Goal: Complete application form

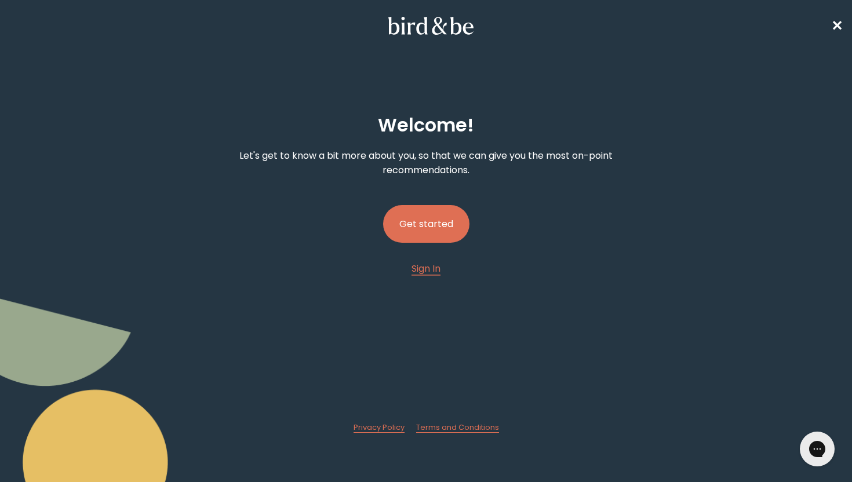
click at [431, 220] on button "Get started" at bounding box center [426, 224] width 86 height 38
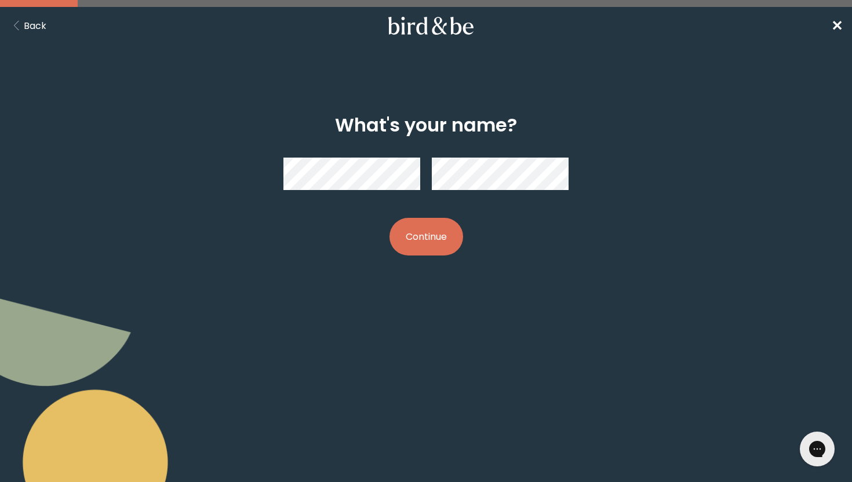
click at [395, 243] on button "Continue" at bounding box center [426, 237] width 74 height 38
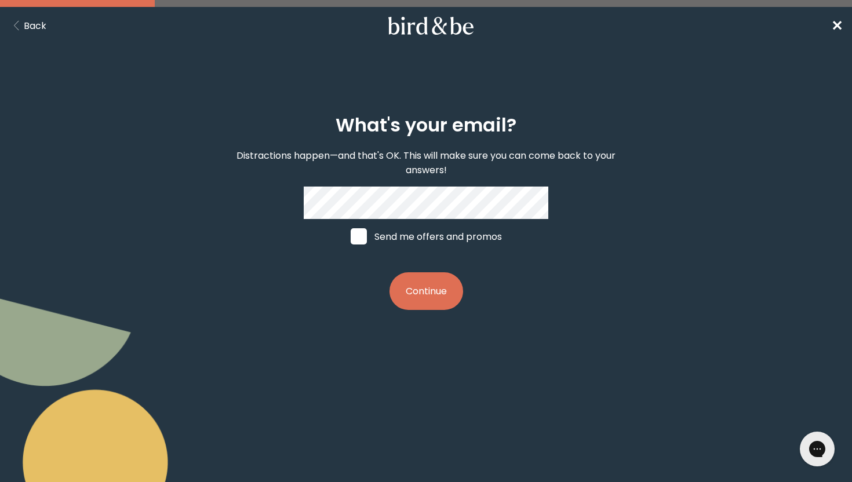
click at [377, 230] on label "Send me offers and promos" at bounding box center [426, 236] width 173 height 35
click at [351, 236] on input "Send me offers and promos" at bounding box center [350, 236] width 1 height 1
checkbox input "true"
click at [424, 299] on button "Continue" at bounding box center [426, 291] width 74 height 38
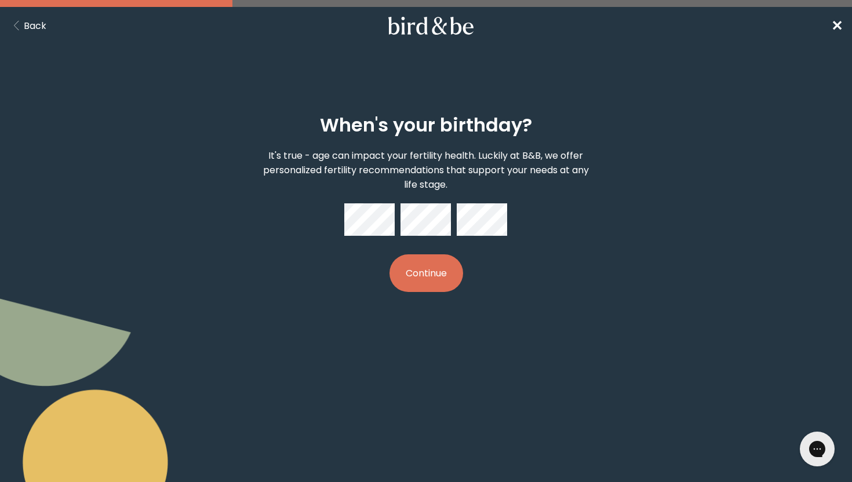
click at [427, 281] on button "Continue" at bounding box center [426, 273] width 74 height 38
click at [480, 307] on div "When's your birthday? It's true - age can impact your fertility health. Luckily…" at bounding box center [426, 203] width 407 height 215
click at [449, 279] on button "Continue" at bounding box center [426, 273] width 74 height 38
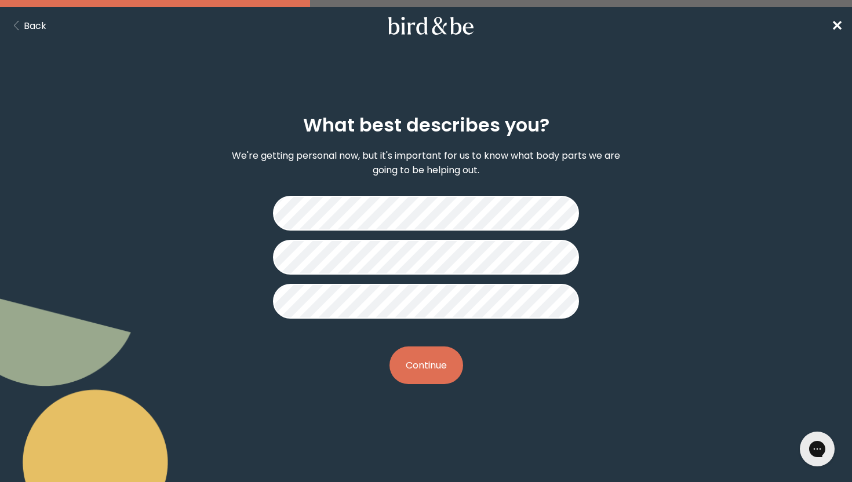
click at [416, 374] on button "Continue" at bounding box center [426, 366] width 74 height 38
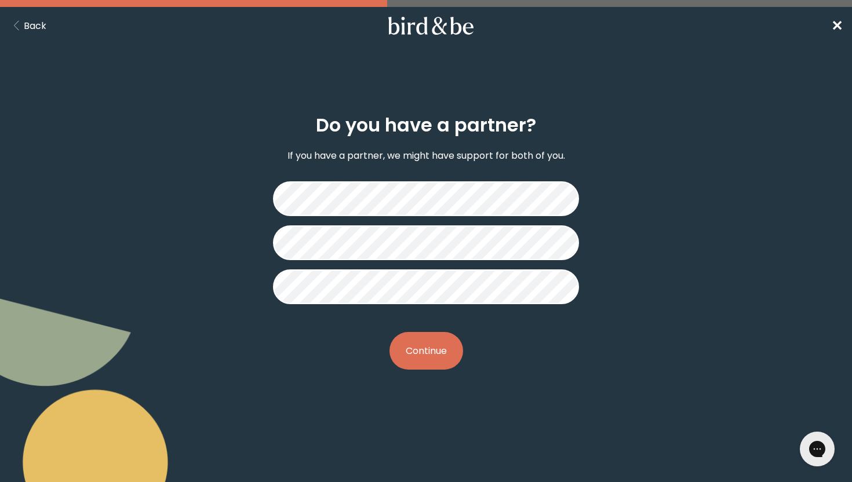
click at [416, 374] on div "Do you have a partner? If you have a partner, we might have support for both of…" at bounding box center [426, 242] width 407 height 293
click at [432, 354] on button "Continue" at bounding box center [426, 351] width 74 height 38
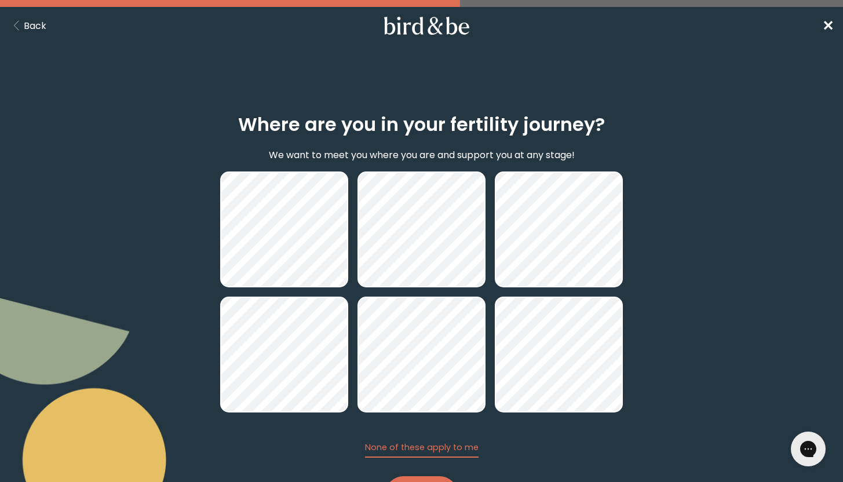
scroll to position [59, 0]
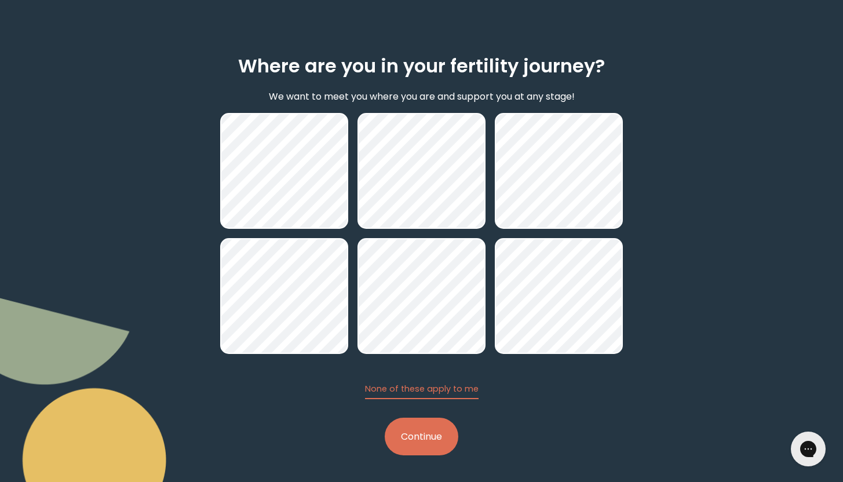
click at [438, 445] on button "Continue" at bounding box center [422, 437] width 74 height 38
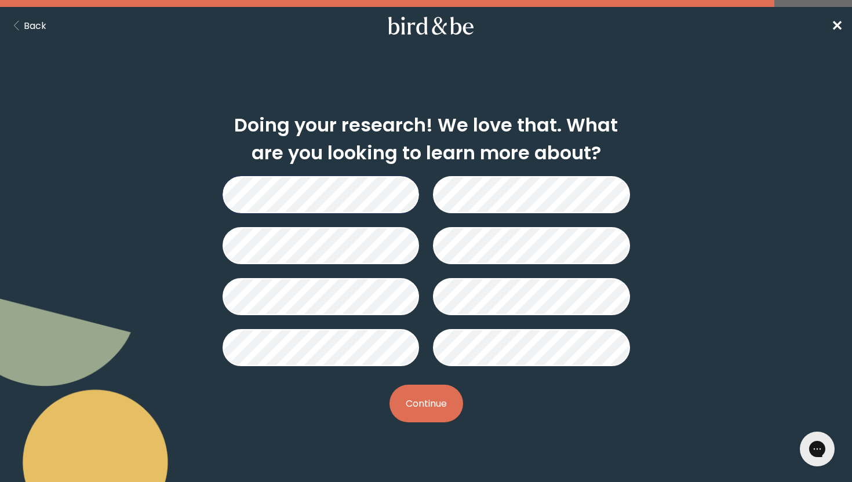
click at [425, 414] on button "Continue" at bounding box center [426, 404] width 74 height 38
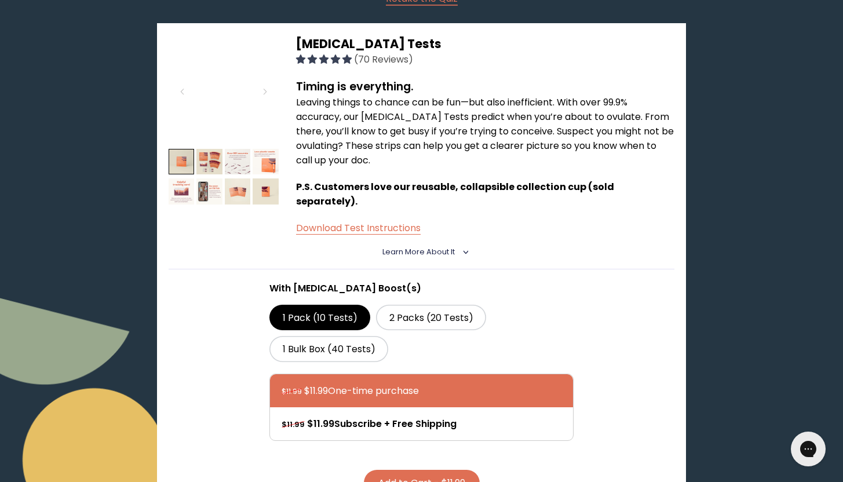
scroll to position [188, 0]
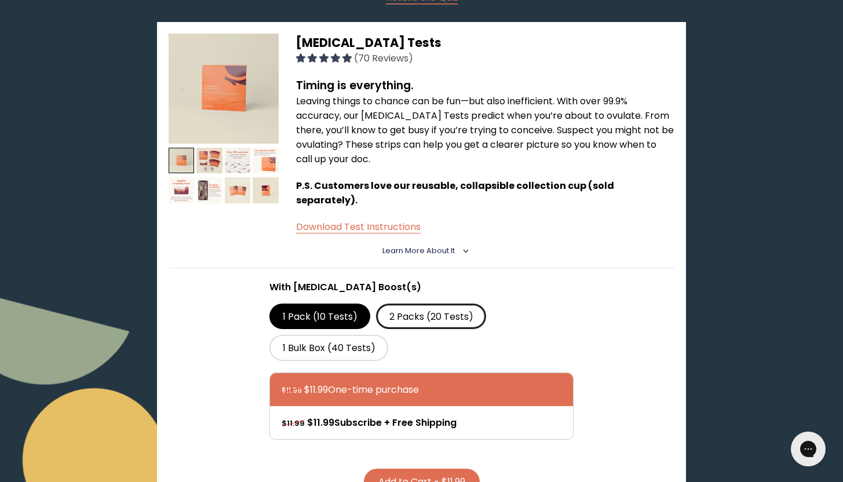
click at [414, 304] on label "2 Packs (20 Tests)" at bounding box center [431, 317] width 110 height 26
click at [0, 0] on input "2 Packs (20 Tests)" at bounding box center [0, 0] width 0 height 0
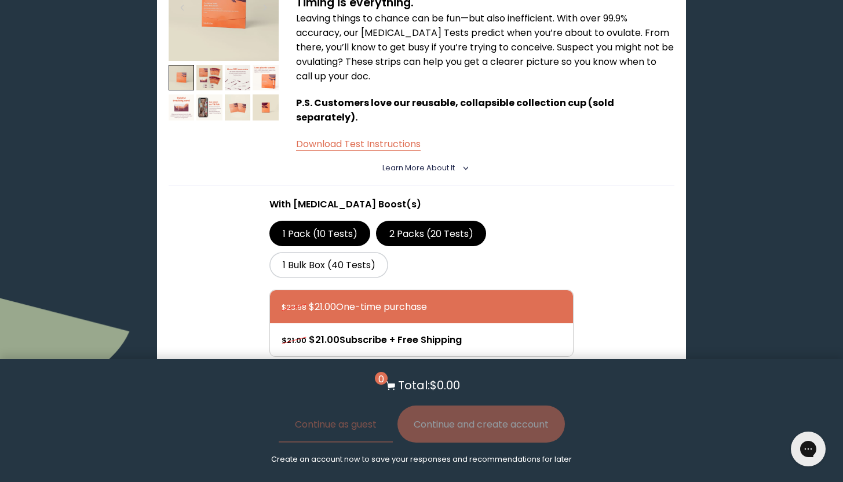
scroll to position [272, 0]
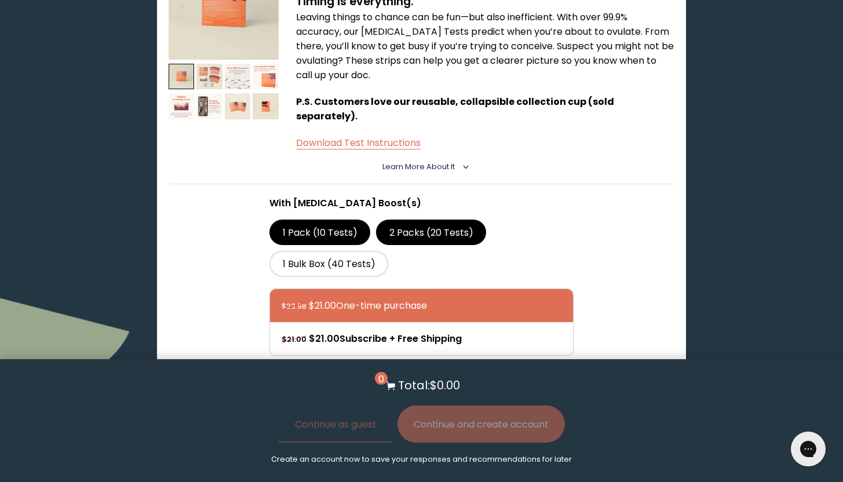
click at [210, 78] on img at bounding box center [209, 77] width 26 height 26
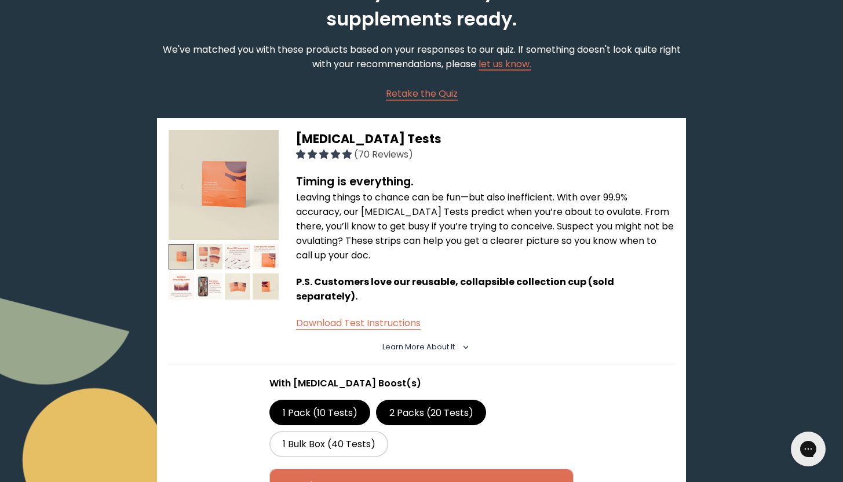
scroll to position [53, 0]
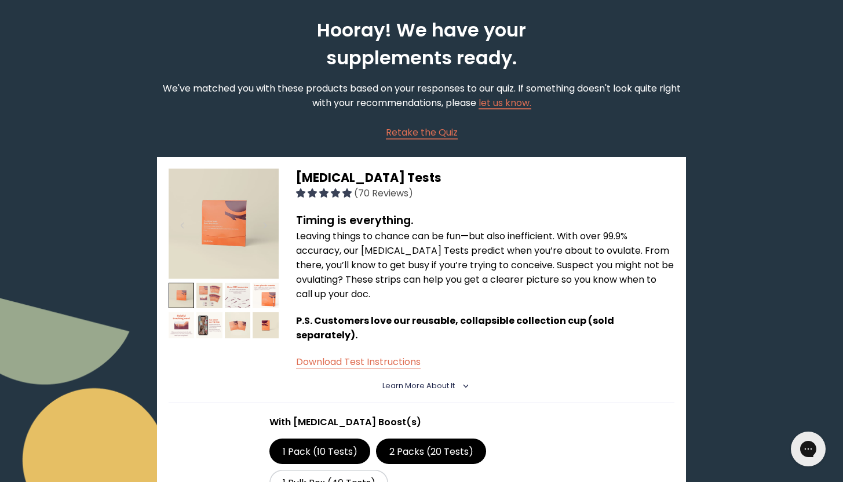
click at [214, 308] on div at bounding box center [209, 298] width 26 height 30
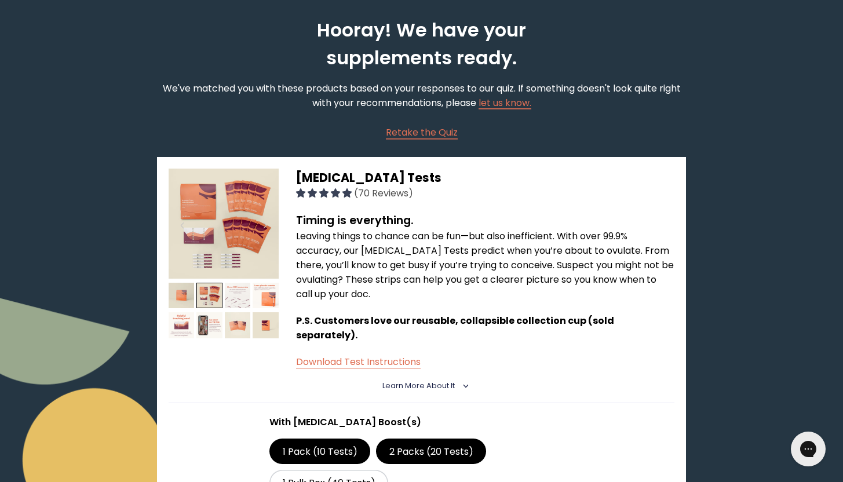
click at [228, 303] on img at bounding box center [238, 296] width 26 height 26
click at [231, 298] on img at bounding box center [238, 296] width 26 height 26
click at [242, 292] on img at bounding box center [238, 296] width 26 height 26
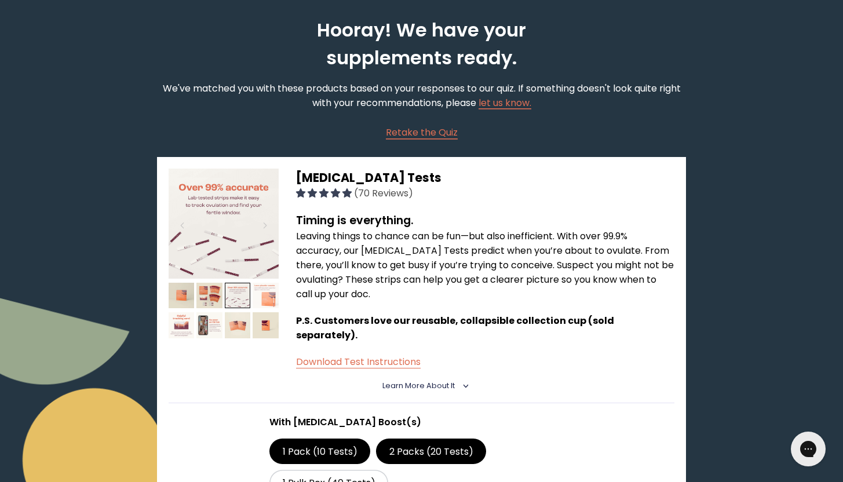
click at [268, 290] on img at bounding box center [266, 296] width 26 height 26
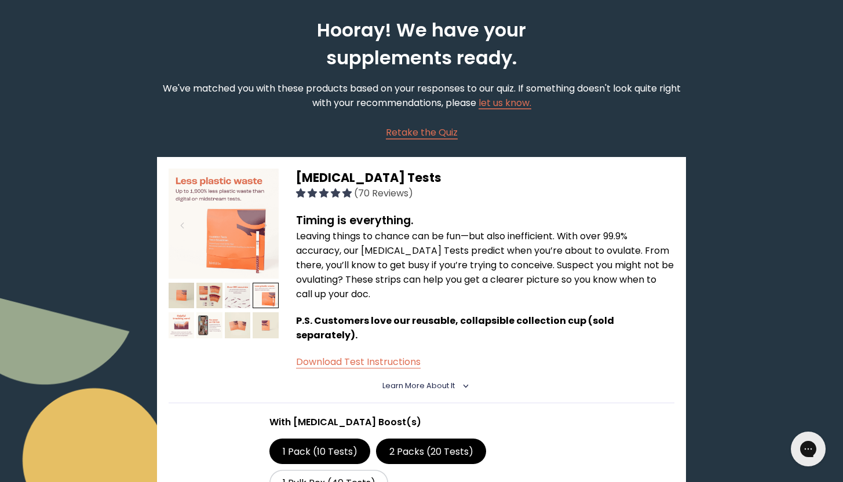
click at [271, 312] on img at bounding box center [266, 325] width 26 height 26
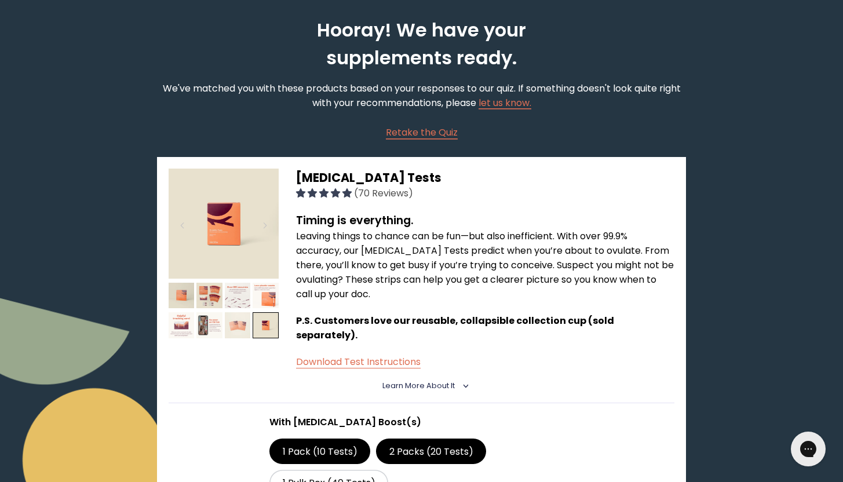
click at [247, 320] on img at bounding box center [238, 325] width 26 height 26
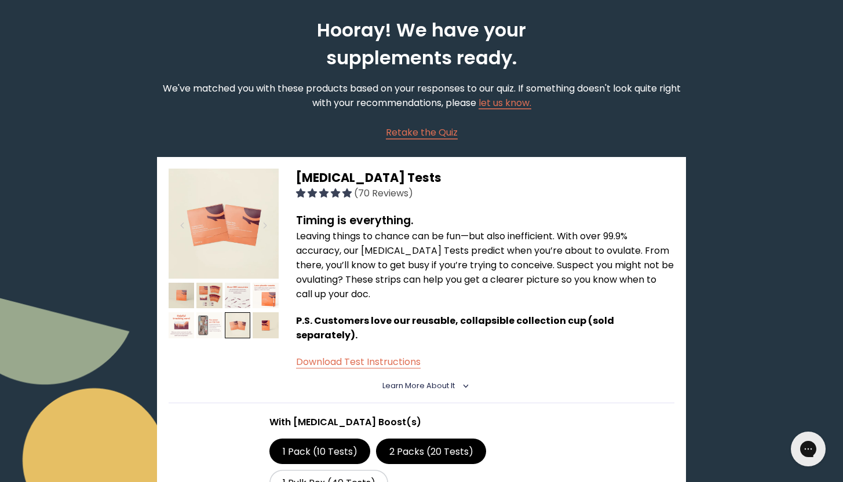
click at [210, 324] on img at bounding box center [209, 325] width 26 height 26
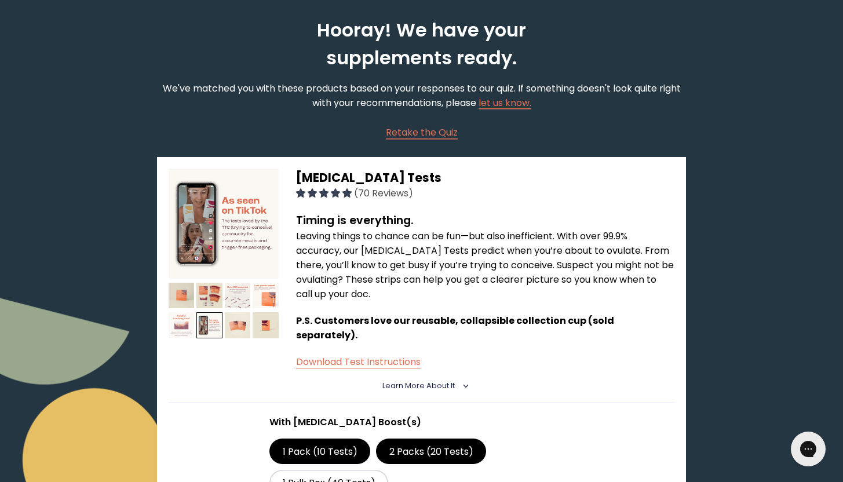
click at [187, 319] on img at bounding box center [182, 325] width 26 height 26
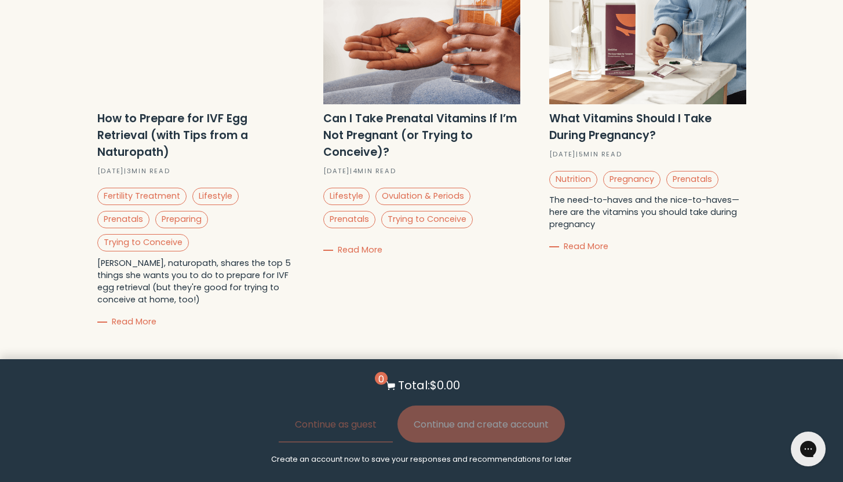
scroll to position [871, 0]
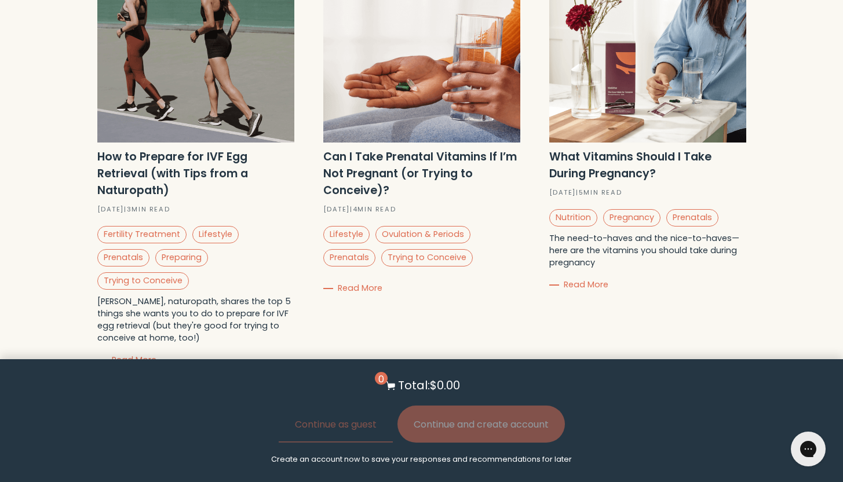
click at [428, 149] on strong "Can I Take Prenatal Vitamins If I’m Not Pregnant (or Trying to Conceive)?" at bounding box center [420, 173] width 194 height 49
click at [352, 282] on span "Read More" at bounding box center [360, 288] width 45 height 12
